Goal: Task Accomplishment & Management: Use online tool/utility

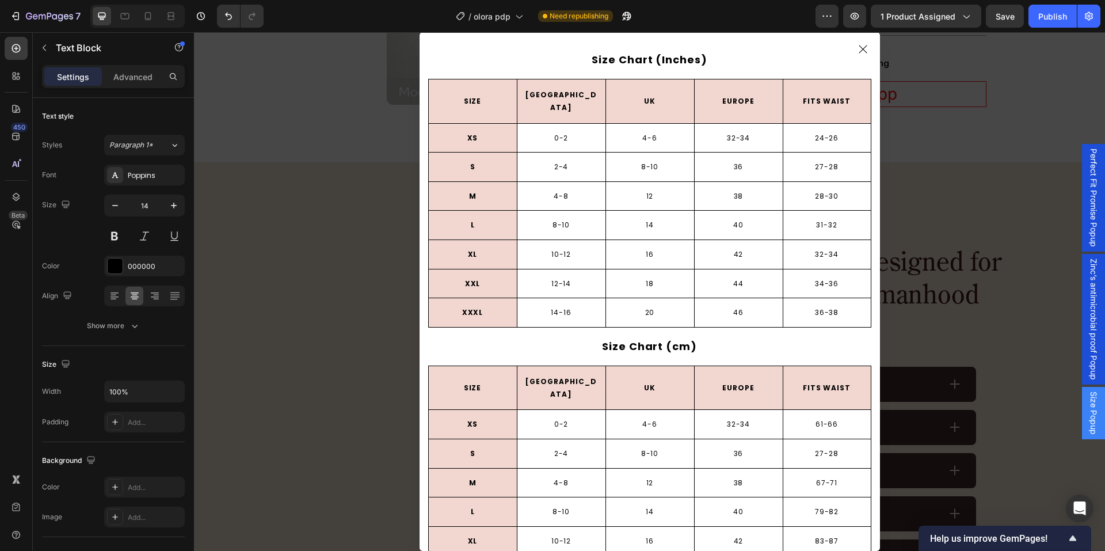
scroll to position [96, 0]
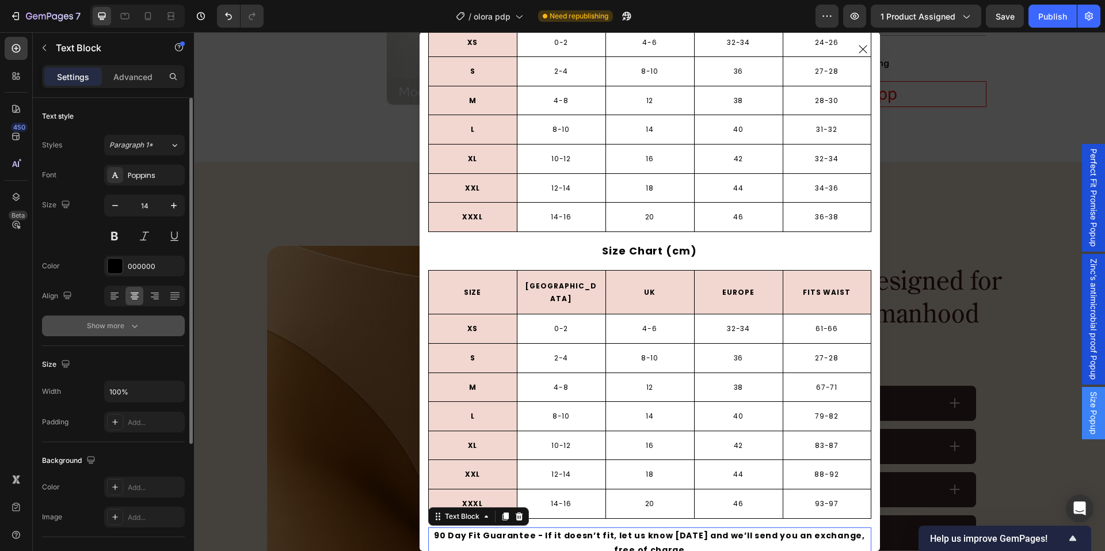
click at [144, 322] on button "Show more" at bounding box center [113, 325] width 143 height 21
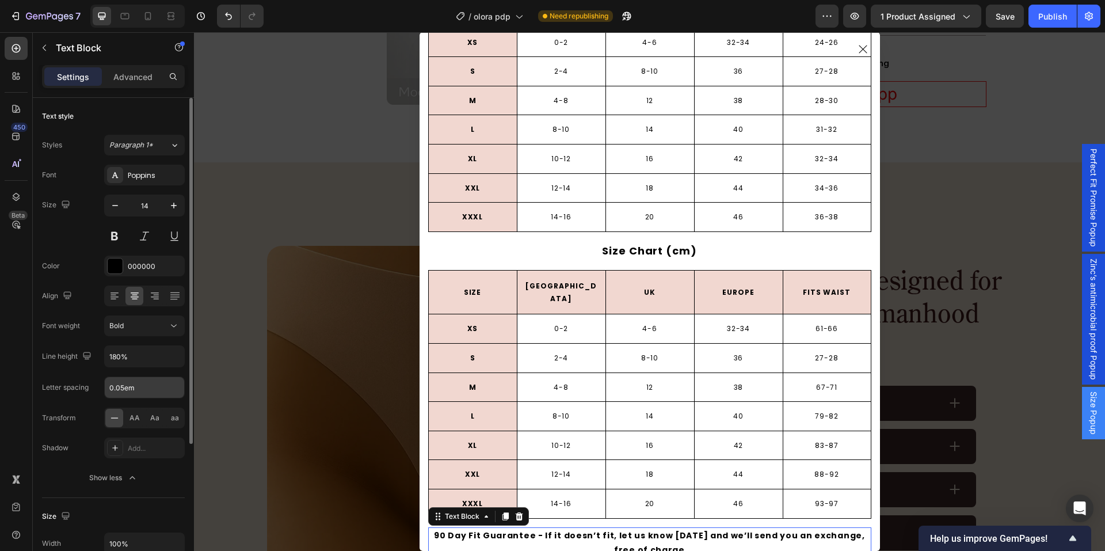
click at [147, 392] on input "0.05em" at bounding box center [144, 387] width 79 height 21
type input "0.07em"
click at [32, 413] on div "450 Beta" at bounding box center [16, 291] width 33 height 519
click at [131, 393] on input "0.07em" at bounding box center [144, 387] width 79 height 21
click at [24, 395] on div "450 Beta" at bounding box center [16, 252] width 23 height 431
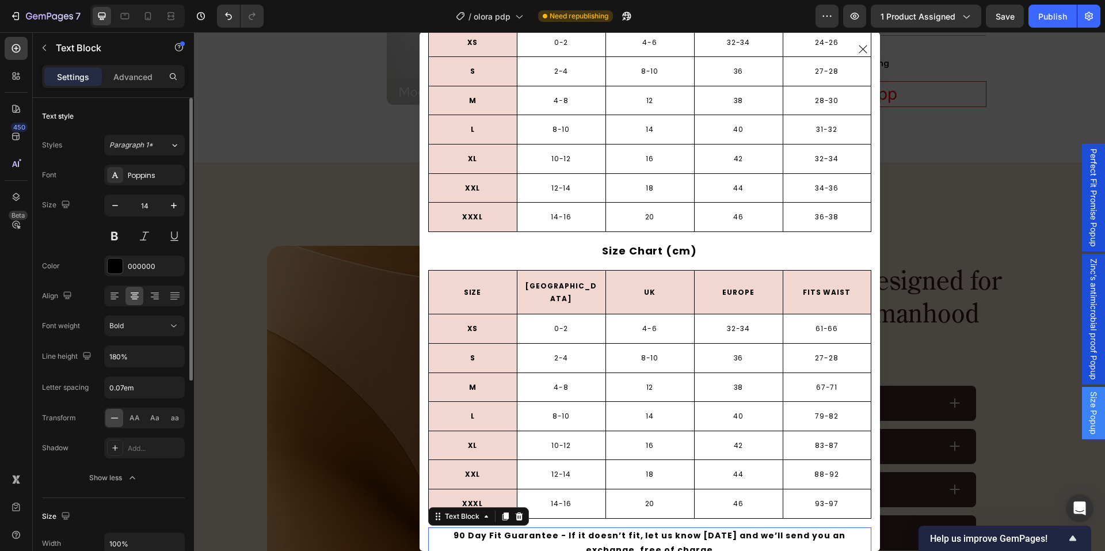
click at [124, 488] on div "Text style Styles Paragraph 1* Font Poppins Size 14 Color 000000 Align Font wei…" at bounding box center [113, 298] width 143 height 400
click at [1000, 2] on div "7 Version history / olora pdp Need republishing Preview 1 product assigned Save…" at bounding box center [552, 16] width 1105 height 33
click at [1012, 17] on span "Save" at bounding box center [1005, 17] width 19 height 10
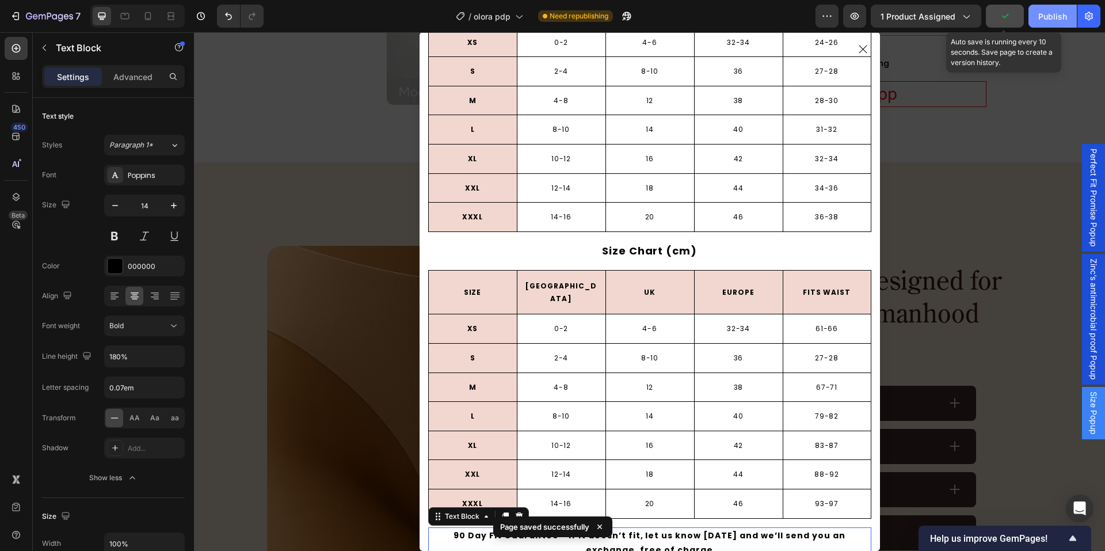
click at [1035, 20] on button "Publish" at bounding box center [1053, 16] width 48 height 23
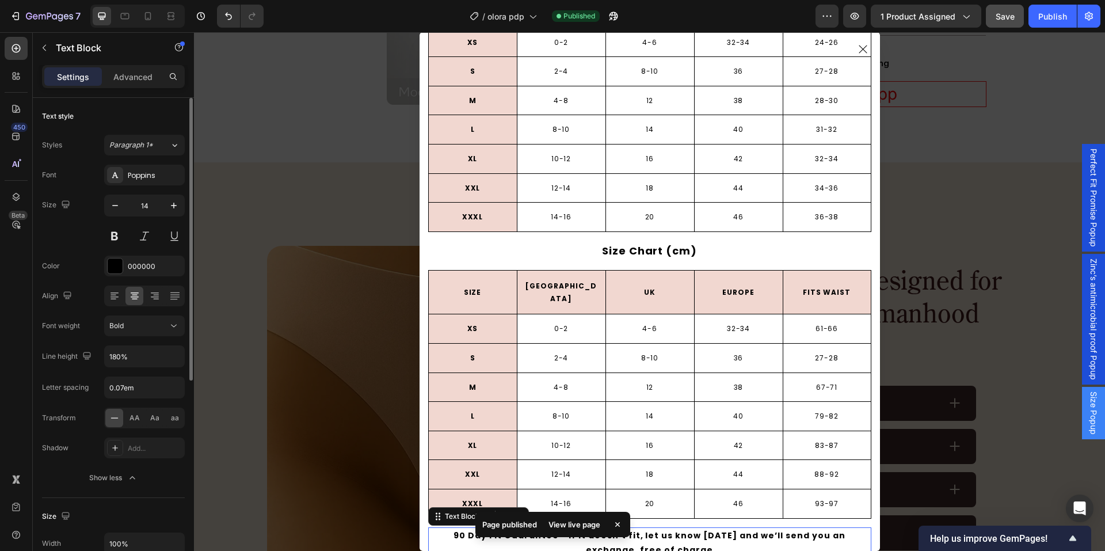
click at [142, 193] on div "Font Poppins Size 14 Color 000000 Align Font weight Bold Line height 180% Lette…" at bounding box center [113, 326] width 143 height 323
click at [142, 203] on input "14" at bounding box center [144, 205] width 38 height 21
click at [129, 25] on div at bounding box center [137, 16] width 94 height 23
click at [126, 16] on icon at bounding box center [125, 16] width 12 height 12
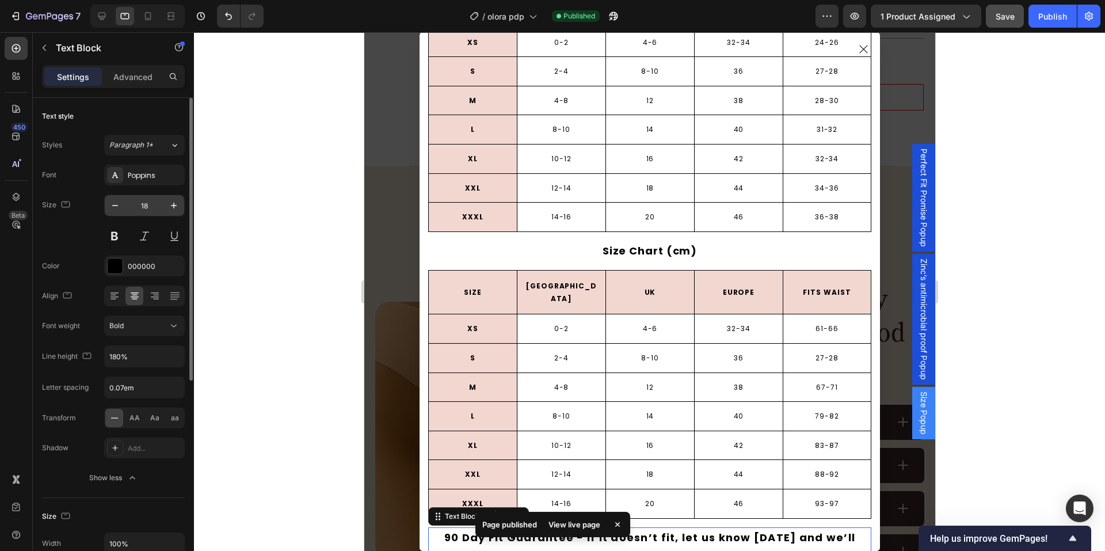
click at [145, 204] on input "18" at bounding box center [144, 205] width 38 height 21
paste input "4"
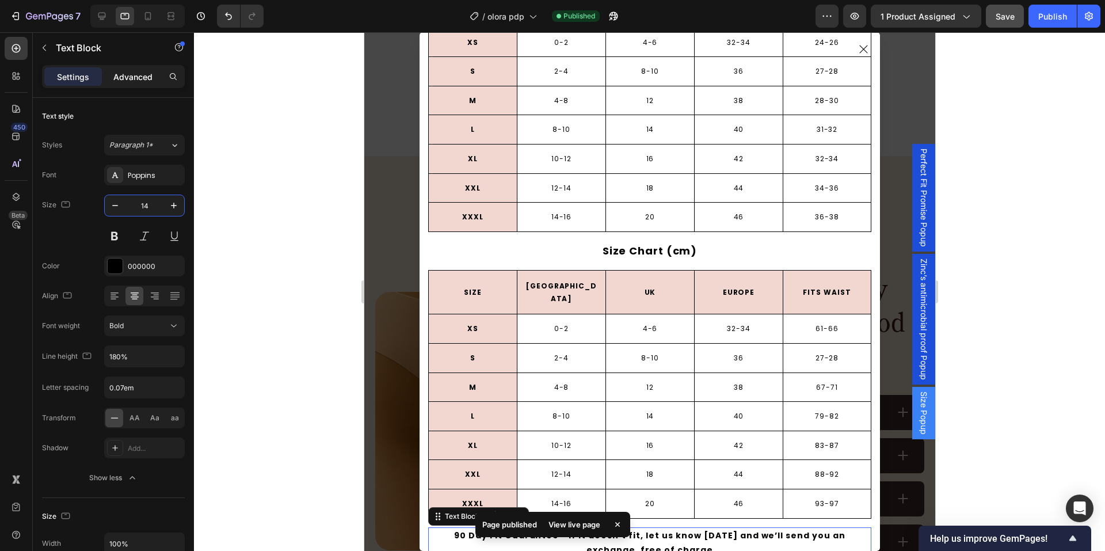
scroll to position [1129, 0]
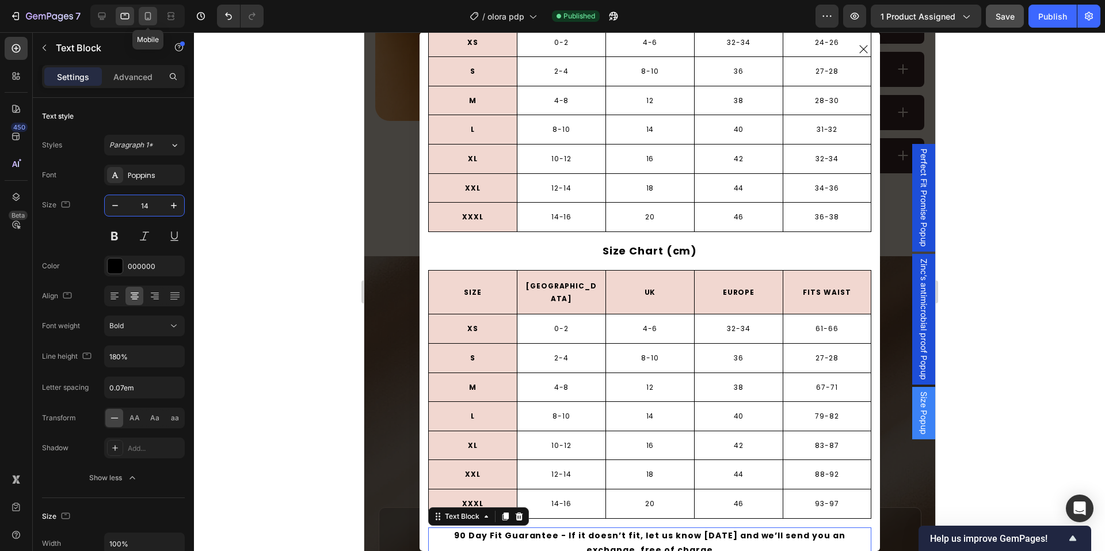
click at [147, 24] on div at bounding box center [148, 16] width 18 height 18
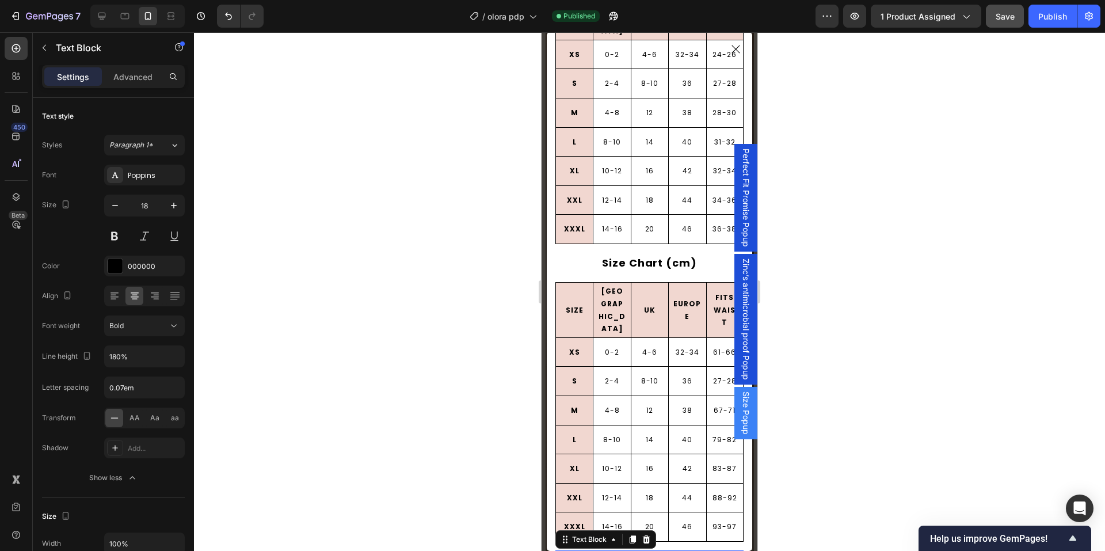
scroll to position [1611, 0]
click at [154, 204] on input "18" at bounding box center [144, 205] width 38 height 21
paste input "4"
type input "14"
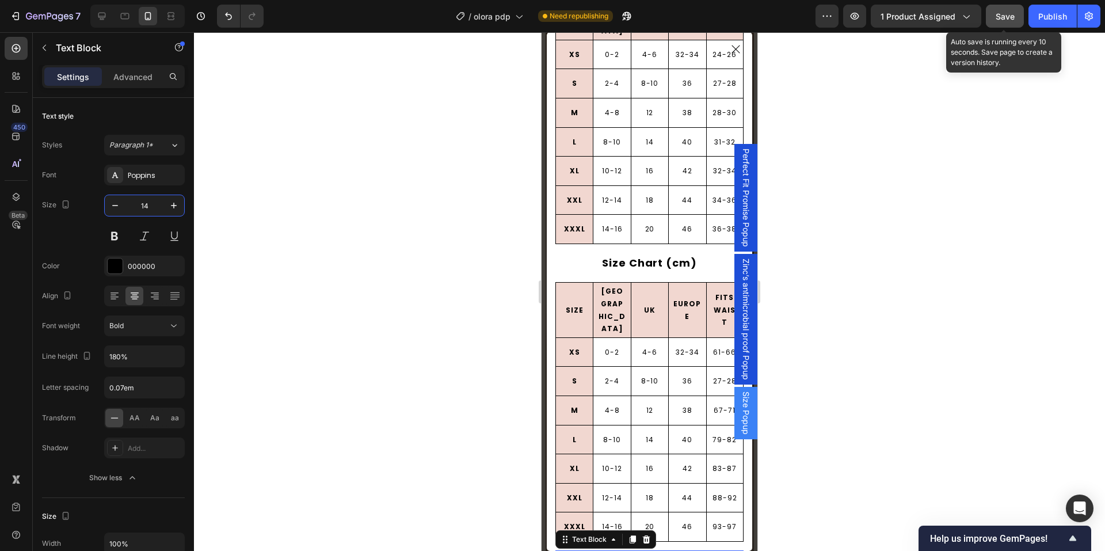
click at [1016, 16] on button "Save" at bounding box center [1005, 16] width 38 height 23
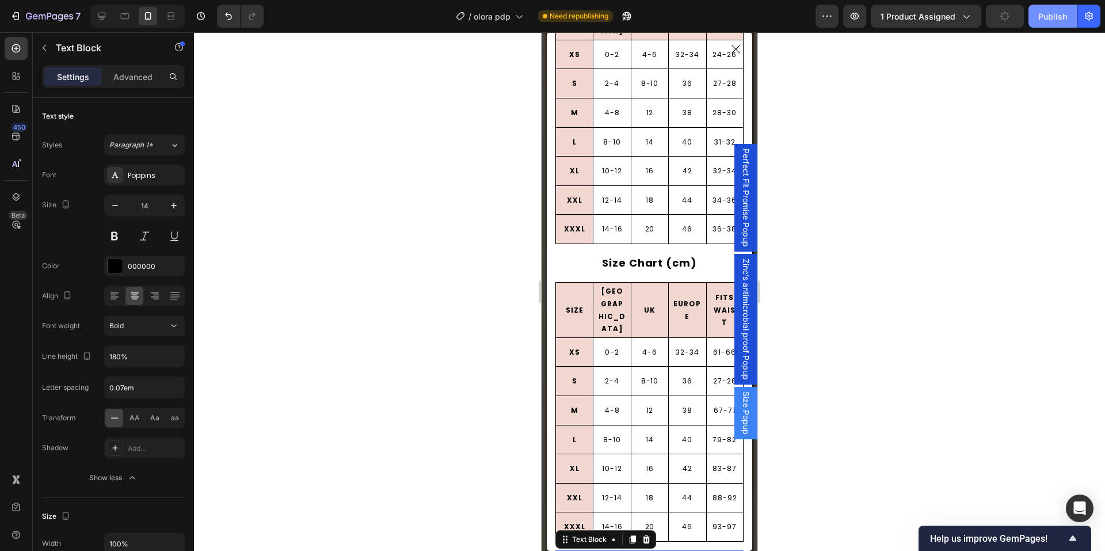
click at [1045, 16] on div "Publish" at bounding box center [1052, 16] width 29 height 12
click at [93, 20] on div at bounding box center [102, 16] width 18 height 18
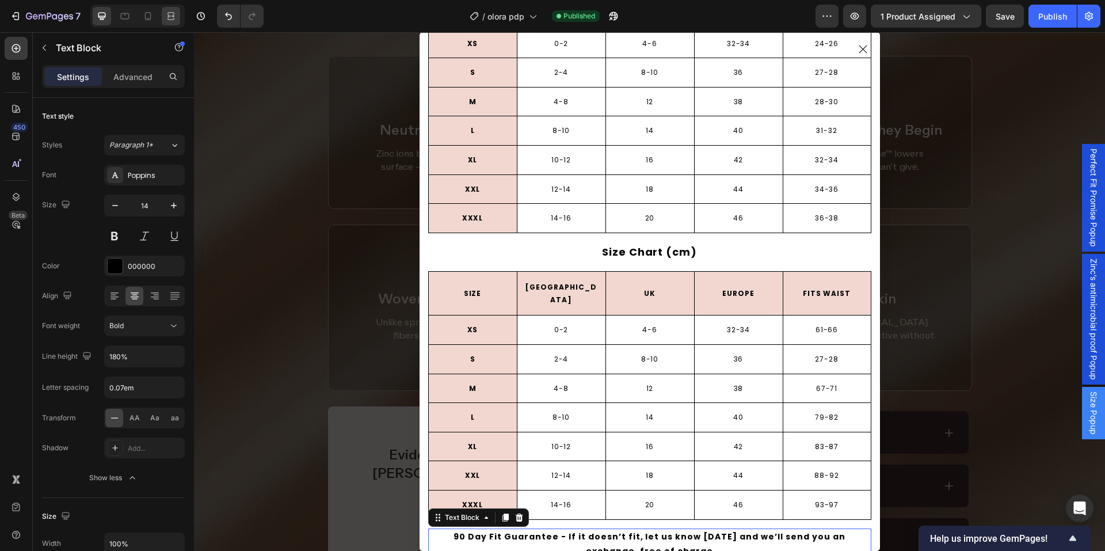
scroll to position [2042, 0]
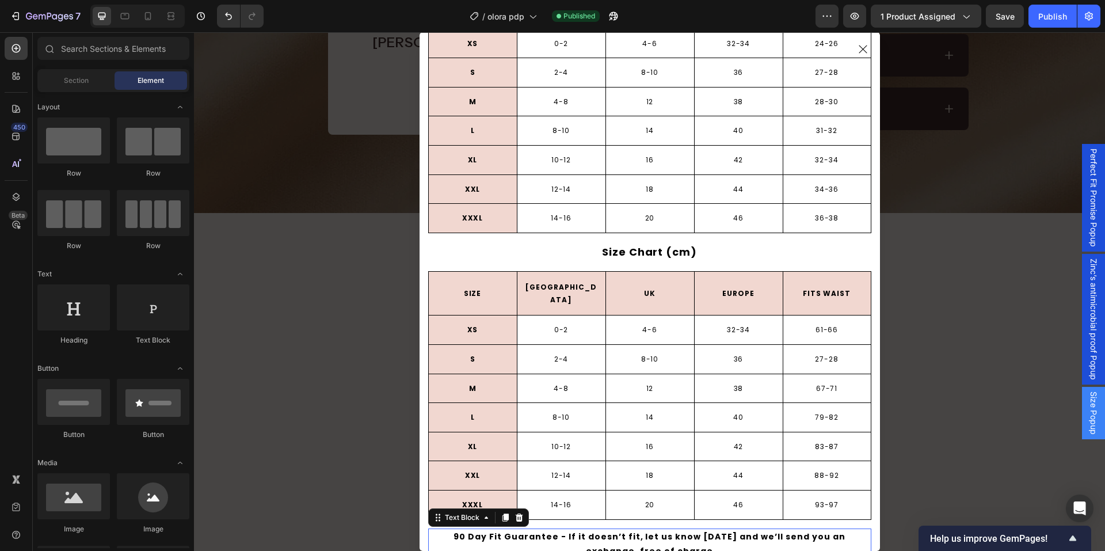
click at [921, 201] on div "Backdrop" at bounding box center [649, 291] width 911 height 519
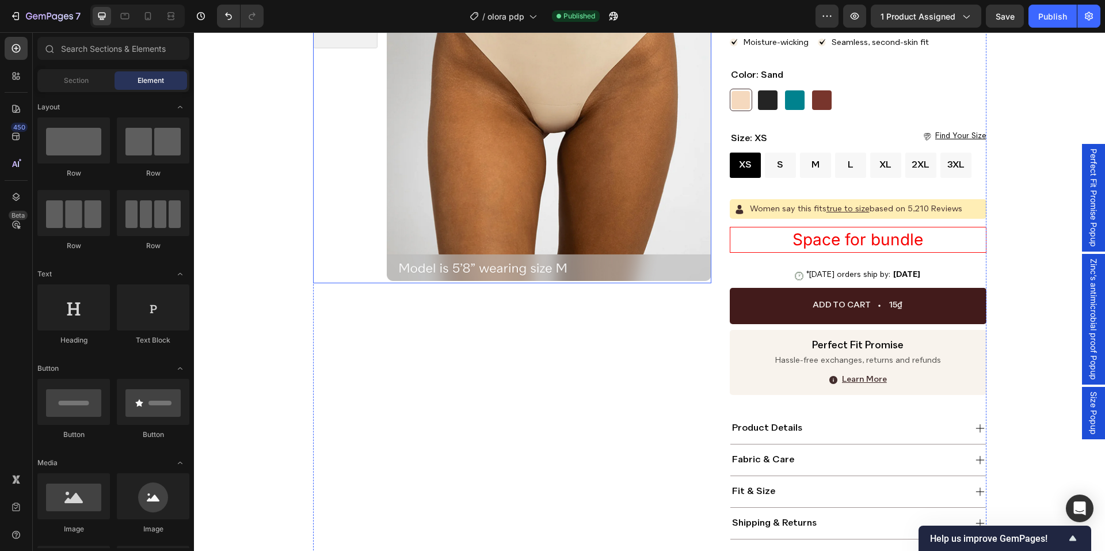
scroll to position [142, 0]
